Goal: Information Seeking & Learning: Understand process/instructions

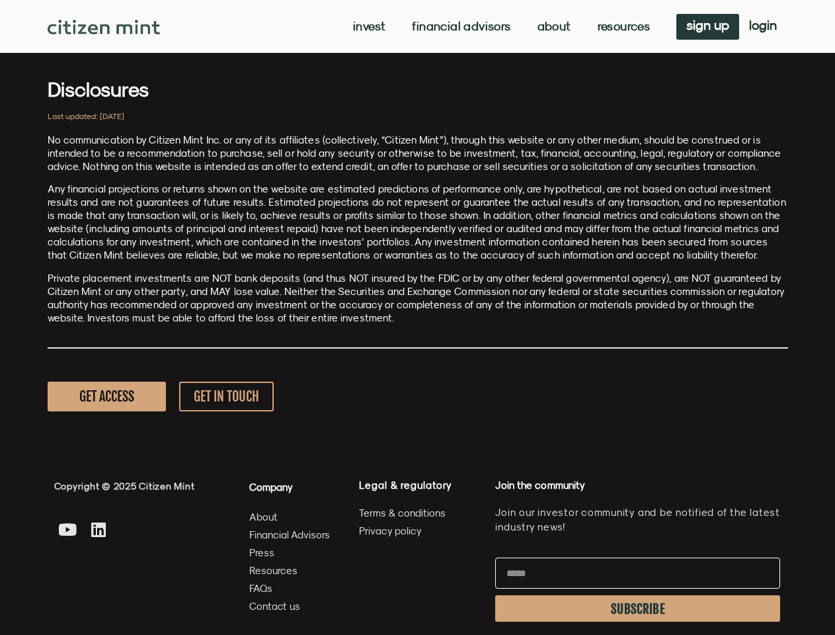
click at [417, 317] on p "Private placement investments are NOT bank deposits (and thus NOT insured by th…" at bounding box center [418, 298] width 741 height 53
click at [368, 26] on link "Invest" at bounding box center [369, 26] width 32 height 13
click at [622, 26] on link "Resources" at bounding box center [624, 26] width 53 height 13
click at [638, 609] on span "SUBSCRIBE" at bounding box center [638, 609] width 54 height 11
